Goal: Task Accomplishment & Management: Manage account settings

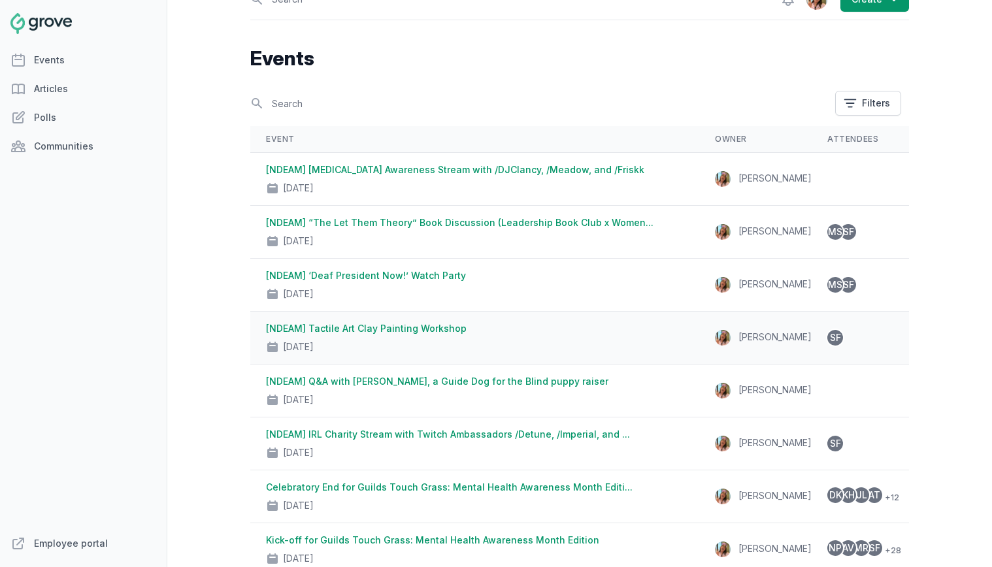
scroll to position [24, 0]
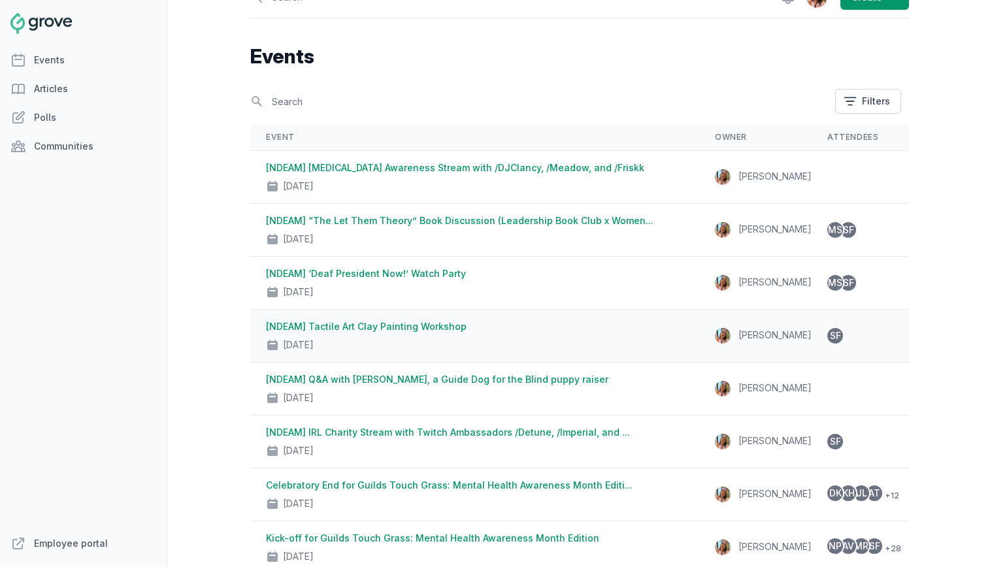
click at [492, 329] on div "[NDEAM] Tactile Art Clay Painting Workshop [DATE]" at bounding box center [475, 335] width 418 height 31
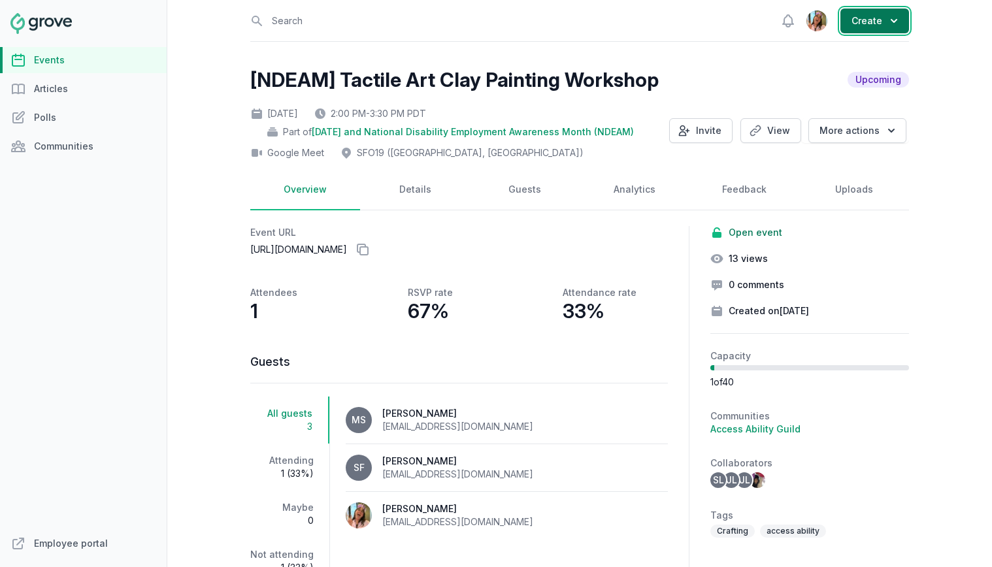
click at [902, 22] on button "Create" at bounding box center [875, 20] width 69 height 25
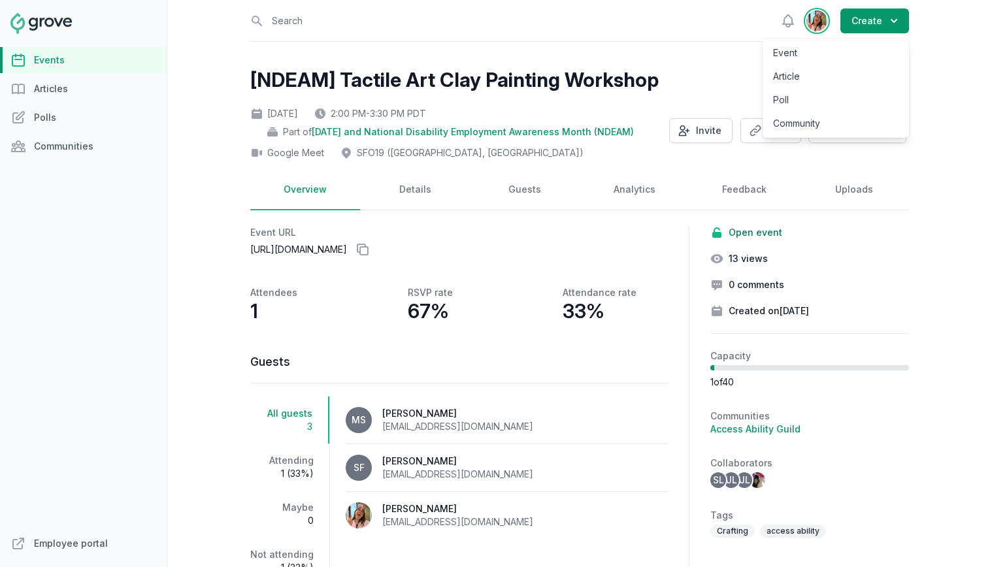
click at [812, 20] on img "button" at bounding box center [817, 20] width 21 height 21
click at [76, 16] on div at bounding box center [83, 23] width 167 height 21
click at [57, 21] on img at bounding box center [40, 23] width 61 height 21
